Goal: Task Accomplishment & Management: Manage account settings

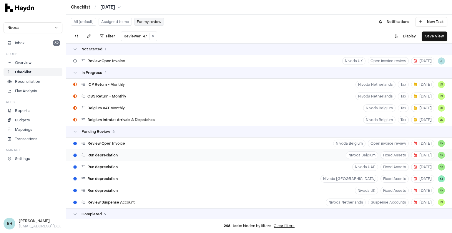
scroll to position [29, 0]
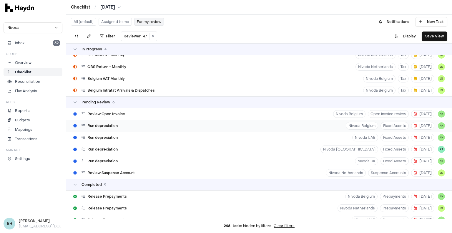
click at [127, 125] on div "Run depreciation Nivoda Belgium Fixed Assets [DATE] NK" at bounding box center [258, 126] width 385 height 12
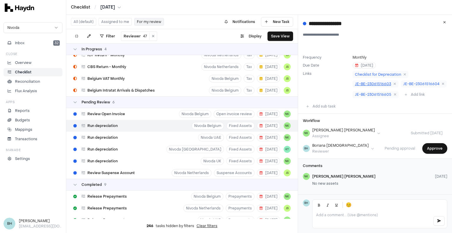
click at [369, 84] on span "JE-BE-23061516603" at bounding box center [373, 83] width 36 height 5
click at [403, 86] on span "JE-BE-23061516604" at bounding box center [421, 83] width 36 height 5
click at [357, 73] on span "Checklist for Depreciation" at bounding box center [378, 74] width 46 height 5
click at [423, 153] on button "Approve" at bounding box center [434, 148] width 25 height 11
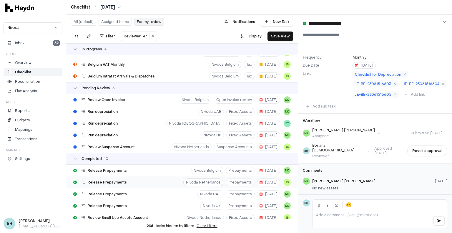
scroll to position [30, 0]
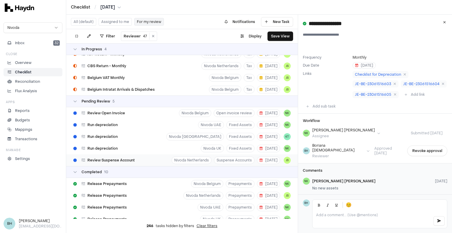
click at [135, 162] on div "Review Suspense Account" at bounding box center [104, 159] width 66 height 11
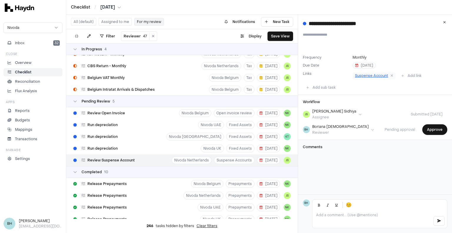
click at [374, 73] on span "Suspense Account" at bounding box center [371, 75] width 33 height 5
click at [427, 128] on button "Approve" at bounding box center [434, 129] width 25 height 11
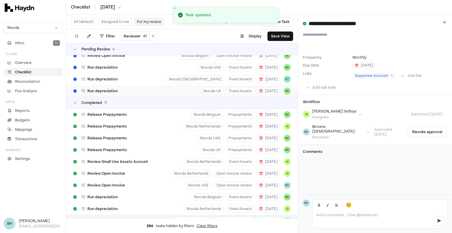
scroll to position [60, 0]
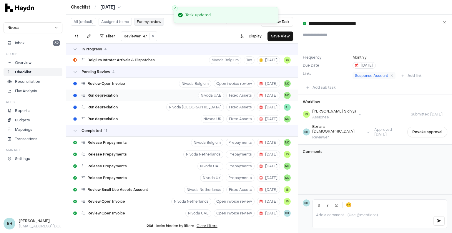
click at [115, 96] on span "Run depreciation" at bounding box center [102, 95] width 30 height 5
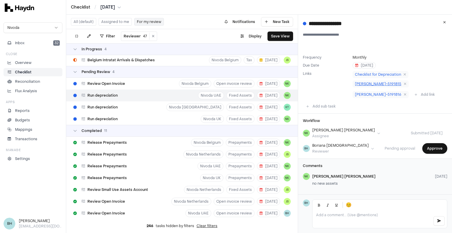
click at [366, 83] on span "[PERSON_NAME]-5191815" at bounding box center [378, 83] width 46 height 5
click at [396, 92] on span "[PERSON_NAME]-5191816" at bounding box center [378, 94] width 46 height 5
click at [434, 150] on button "Approve" at bounding box center [434, 148] width 25 height 11
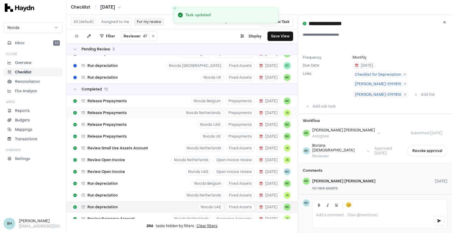
scroll to position [60, 0]
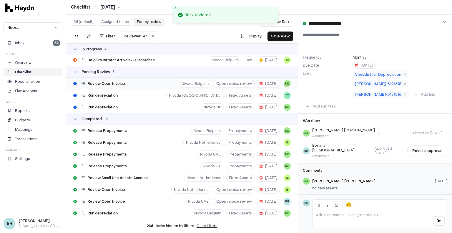
click at [119, 84] on span "Review Open Invoice" at bounding box center [106, 83] width 38 height 5
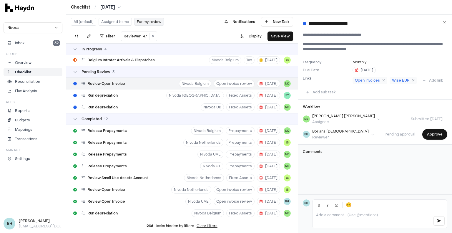
click at [368, 79] on span "Open Invoices" at bounding box center [367, 80] width 25 height 5
click at [349, 215] on p at bounding box center [372, 214] width 112 height 5
click at [23, 64] on p "Overview" at bounding box center [23, 62] width 16 height 5
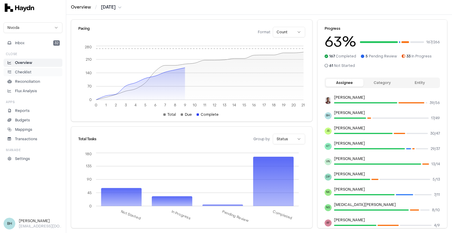
click at [18, 73] on p "Checklist" at bounding box center [23, 71] width 16 height 5
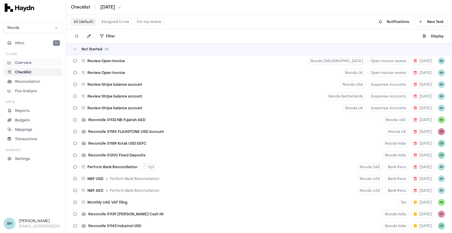
click at [20, 63] on p "Overview" at bounding box center [23, 62] width 16 height 5
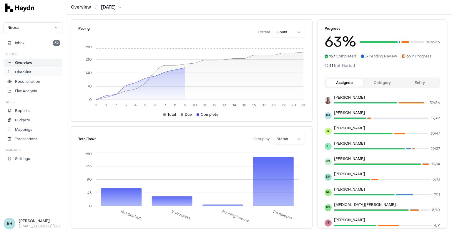
click at [19, 68] on link "Checklist" at bounding box center [33, 72] width 59 height 8
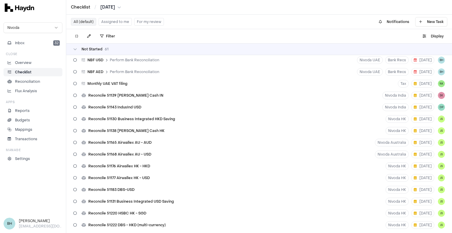
scroll to position [88, 0]
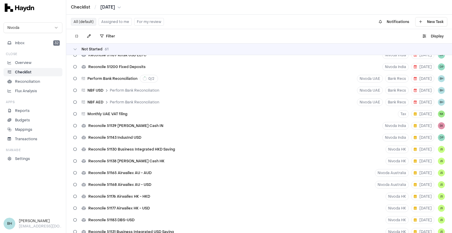
click at [136, 24] on button "For my review" at bounding box center [149, 22] width 30 height 8
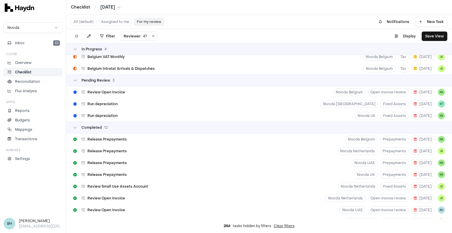
scroll to position [31, 0]
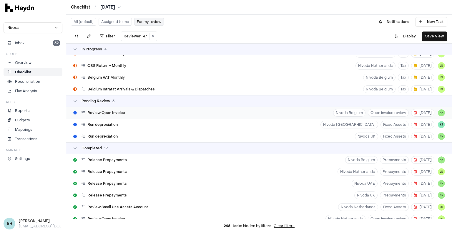
click at [157, 116] on div "Review Open Invoice Nivoda Belgium Open invoice review [DATE] NK" at bounding box center [258, 113] width 385 height 12
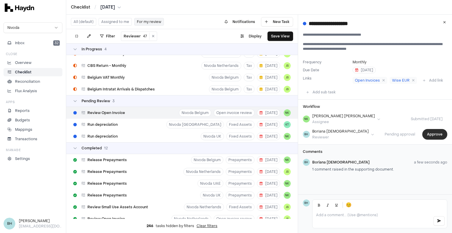
click at [435, 139] on button "Approve" at bounding box center [434, 134] width 25 height 11
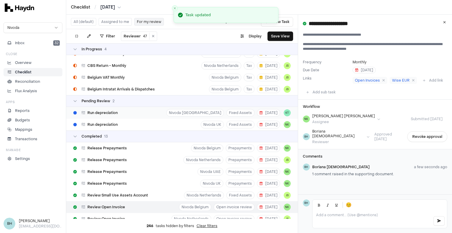
click at [125, 113] on div "Run depreciation Nivoda South Africa Fixed Assets [DATE] KT" at bounding box center [181, 113] width 231 height 12
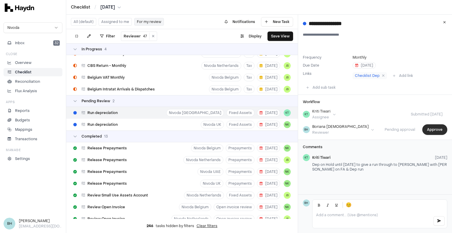
click at [430, 130] on button "Approve" at bounding box center [434, 129] width 25 height 11
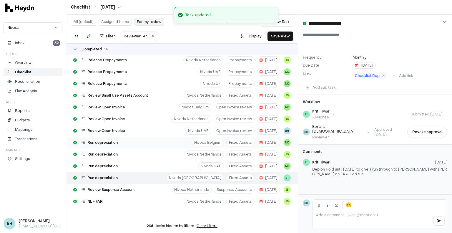
scroll to position [1, 0]
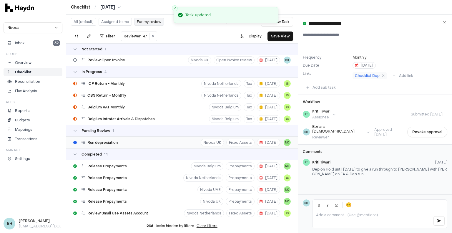
click at [120, 143] on div "Run depreciation Nivoda UK Fixed Assets [DATE] NK" at bounding box center [181, 142] width 231 height 12
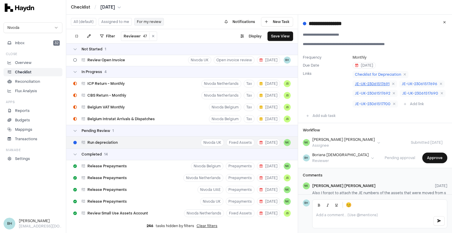
click at [373, 83] on span "JE-UK-23061517691" at bounding box center [372, 83] width 35 height 5
click at [407, 83] on span "JE-UK-23061517696" at bounding box center [419, 83] width 36 height 5
click at [371, 93] on span "JE-UK-23061517692" at bounding box center [372, 93] width 35 height 5
click at [411, 91] on span "JE-UK-23061517690" at bounding box center [420, 93] width 36 height 5
click at [371, 103] on span "JE-UK-23061517700" at bounding box center [373, 103] width 36 height 5
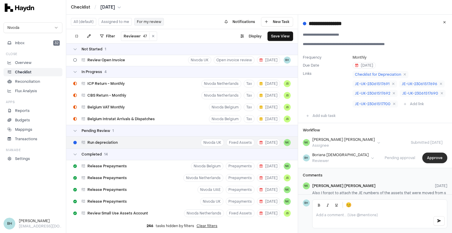
click at [430, 157] on button "Approve" at bounding box center [434, 157] width 25 height 11
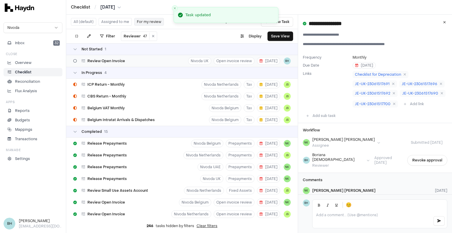
click at [122, 64] on div "Review Open Invoice" at bounding box center [99, 60] width 56 height 11
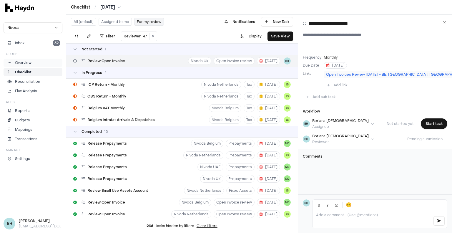
click at [27, 61] on p "Overview" at bounding box center [23, 62] width 16 height 5
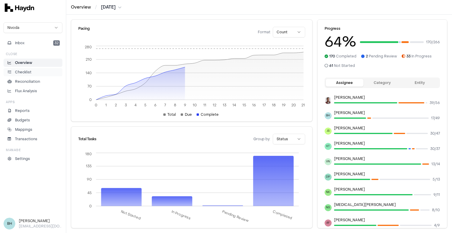
click at [30, 71] on p "Checklist" at bounding box center [23, 71] width 16 height 5
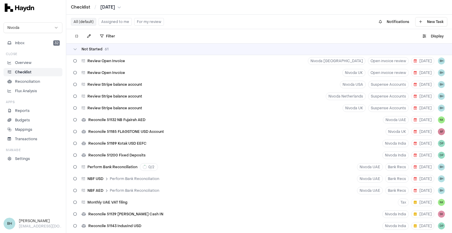
click at [107, 22] on button "Assigned to me" at bounding box center [114, 22] width 33 height 8
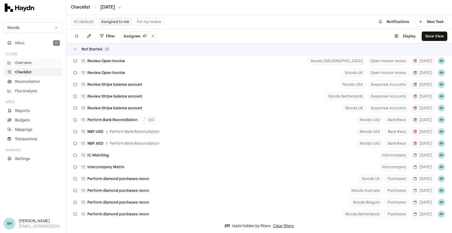
click at [31, 64] on li "Overview" at bounding box center [33, 62] width 54 height 5
